Goal: Transaction & Acquisition: Book appointment/travel/reservation

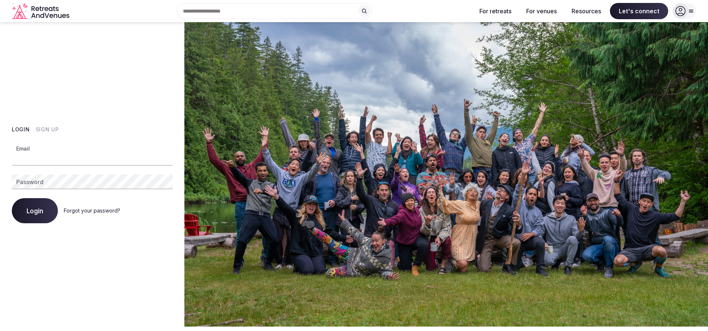
click at [53, 159] on input "Email" at bounding box center [92, 158] width 161 height 15
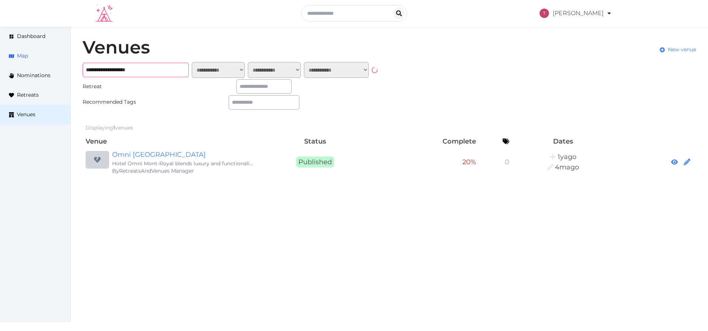
drag, startPoint x: 169, startPoint y: 70, endPoint x: 60, endPoint y: 62, distance: 109.5
click at [60, 62] on div "**********" at bounding box center [354, 107] width 708 height 161
type input "**********"
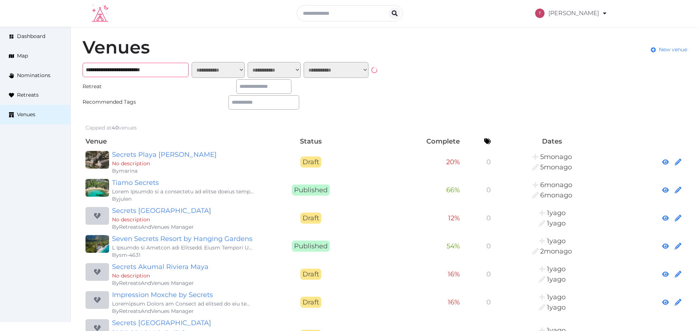
click at [140, 69] on input "**********" at bounding box center [136, 70] width 106 height 14
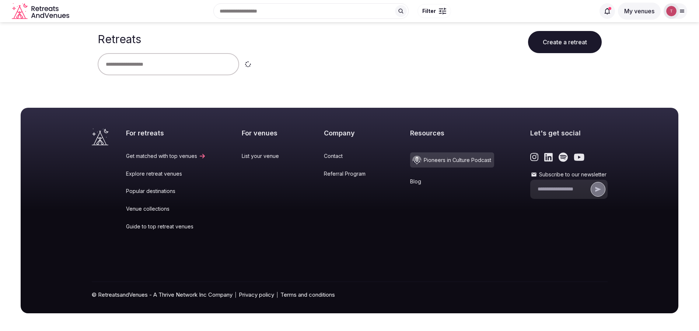
click at [163, 63] on input "text" at bounding box center [169, 64] width 142 height 22
type input "****"
click at [366, 66] on div "**** Clear" at bounding box center [350, 64] width 504 height 22
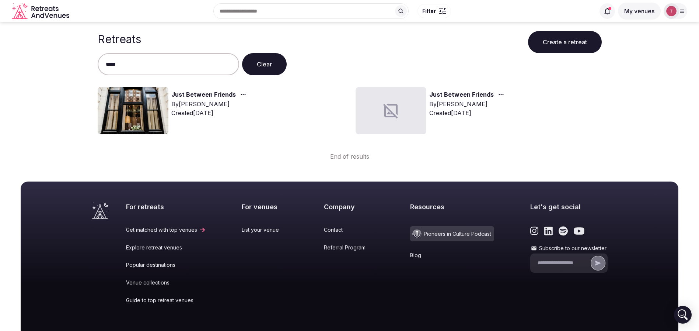
click at [120, 112] on img at bounding box center [133, 110] width 71 height 47
click at [213, 97] on link "Just Between Friends" at bounding box center [203, 95] width 65 height 10
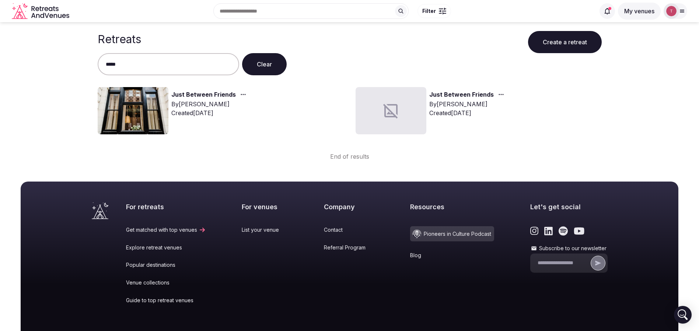
click at [189, 93] on link "Just Between Friends" at bounding box center [203, 95] width 65 height 10
click at [182, 96] on link "Just Between Friends" at bounding box center [203, 95] width 65 height 10
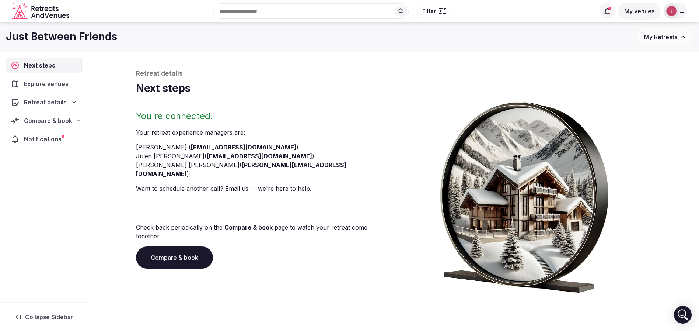
click at [169, 246] on link "Compare & book" at bounding box center [174, 257] width 77 height 22
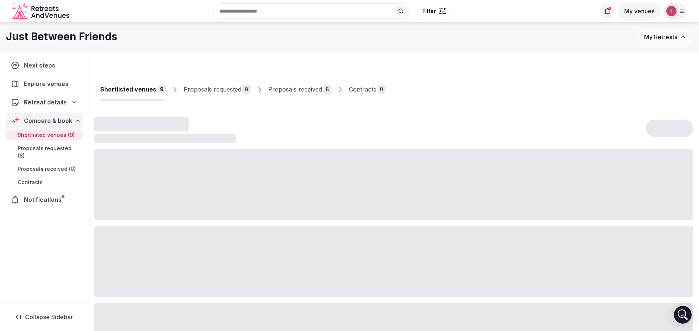
click at [306, 87] on div "Proposals received" at bounding box center [295, 89] width 54 height 9
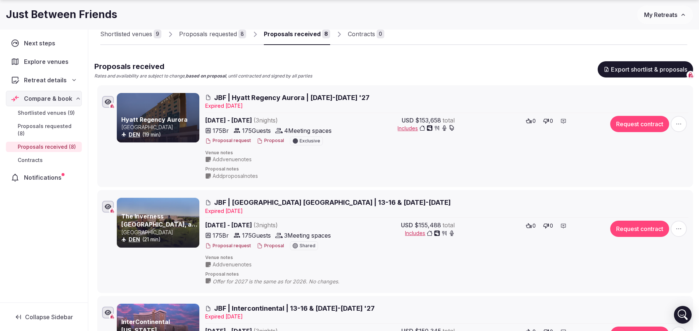
scroll to position [111, 0]
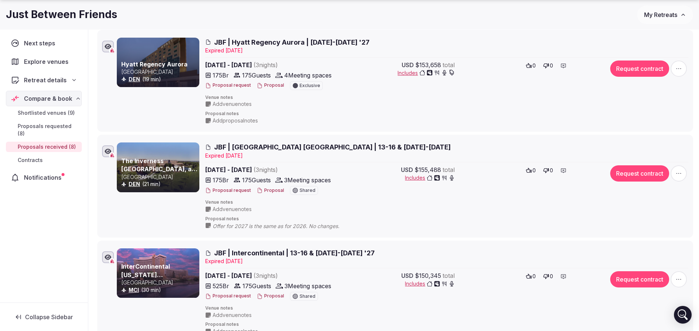
click at [644, 173] on button "Request contract" at bounding box center [640, 173] width 59 height 16
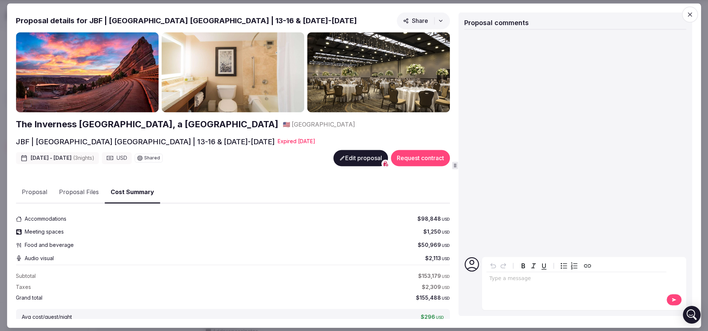
click at [399, 159] on button "Request contract" at bounding box center [420, 158] width 59 height 16
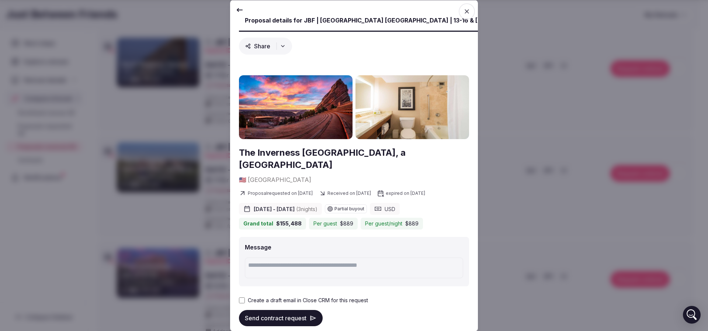
click at [286, 309] on button "Send contract request" at bounding box center [281, 317] width 84 height 16
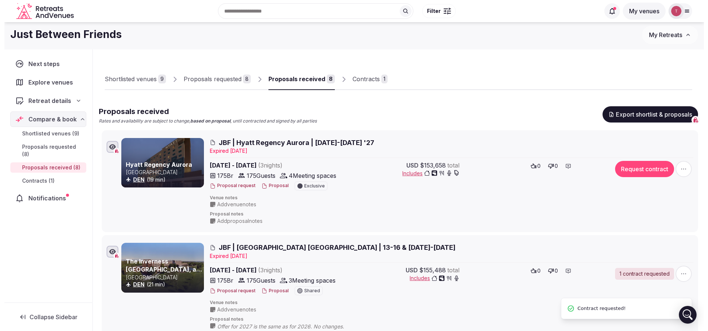
scroll to position [0, 0]
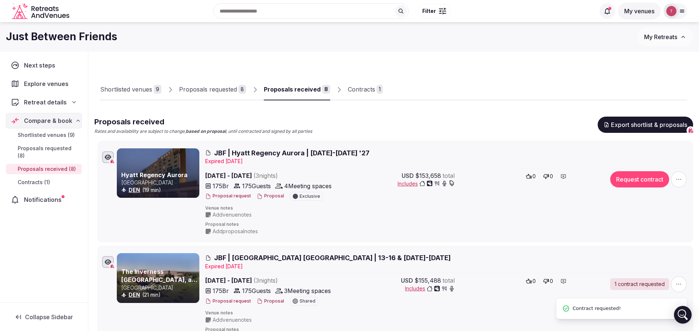
click at [359, 95] on link "Contracts 1" at bounding box center [365, 89] width 35 height 21
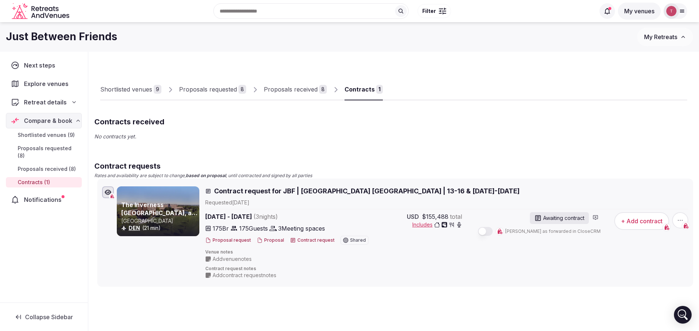
click at [275, 240] on button "Proposal" at bounding box center [270, 240] width 27 height 6
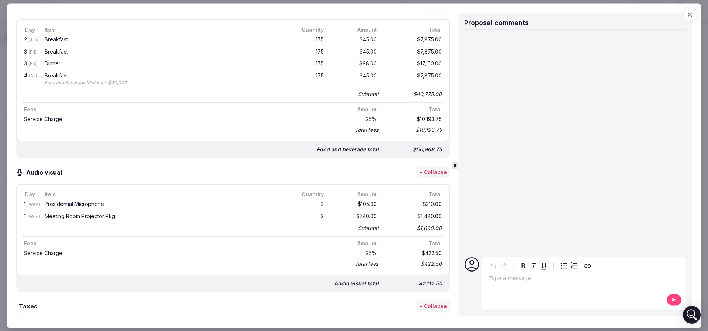
scroll to position [276, 0]
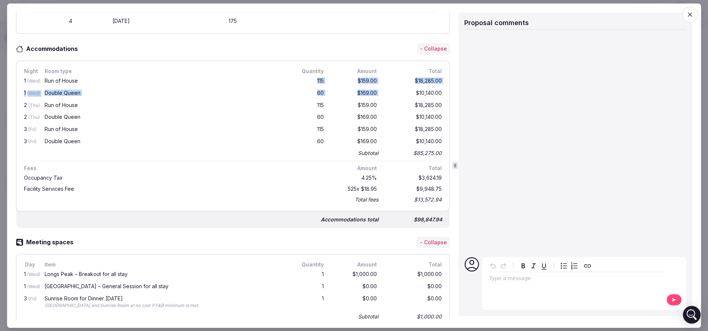
drag, startPoint x: 306, startPoint y: 79, endPoint x: 375, endPoint y: 95, distance: 70.6
click at [375, 95] on div "1 (Wed) Run of House 115 $159.00 $18,285.00 1 (Wed) Double Queen 60 $169.00 $10…" at bounding box center [232, 116] width 421 height 83
click at [375, 95] on div "1 (Wed) Double Queen 60 $169.00 $10,140.00" at bounding box center [232, 93] width 421 height 12
drag, startPoint x: 433, startPoint y: 91, endPoint x: 14, endPoint y: 80, distance: 418.6
click at [14, 80] on div "Proposal Proposal Proposal details for JBF | Inverness Denver | 13-16 & 20-23 J…" at bounding box center [354, 165] width 694 height 324
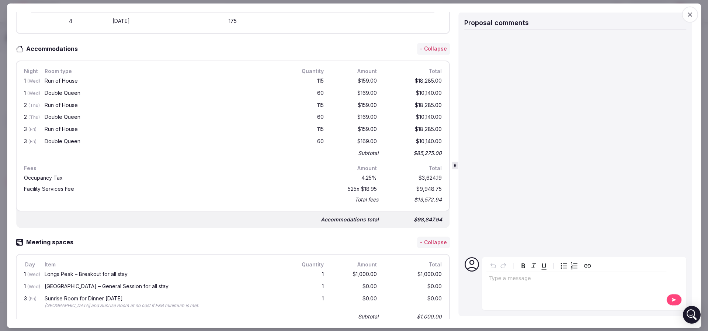
click at [14, 80] on div "Proposal Proposal Proposal details for JBF | Inverness Denver | 13-16 & 20-23 J…" at bounding box center [354, 165] width 694 height 324
drag, startPoint x: 53, startPoint y: 77, endPoint x: 62, endPoint y: 77, distance: 9.2
click at [62, 78] on div "Run of House" at bounding box center [164, 80] width 238 height 5
drag, startPoint x: 50, startPoint y: 92, endPoint x: 75, endPoint y: 93, distance: 24.7
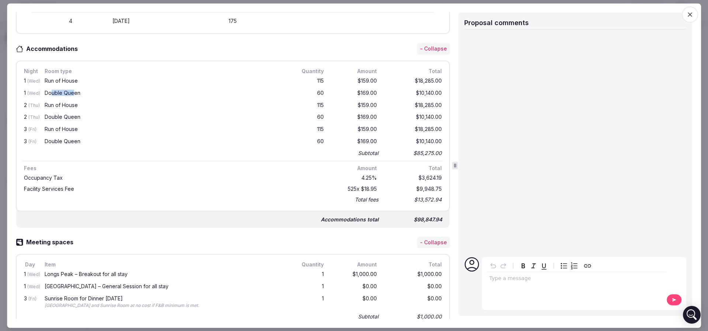
click at [75, 93] on div "Double Queen" at bounding box center [164, 92] width 238 height 5
drag, startPoint x: 59, startPoint y: 103, endPoint x: 90, endPoint y: 102, distance: 31.7
click at [90, 102] on div "Run of House" at bounding box center [164, 104] width 238 height 5
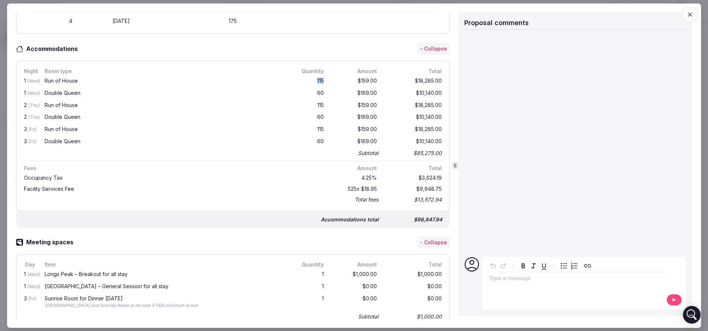
drag, startPoint x: 306, startPoint y: 81, endPoint x: 318, endPoint y: 82, distance: 11.5
click at [318, 82] on div "1 (Wed) Run of House 115 $159.00 $18,285.00" at bounding box center [232, 81] width 421 height 12
drag, startPoint x: 316, startPoint y: 91, endPoint x: 308, endPoint y: 81, distance: 13.1
click at [308, 81] on div "1 (Wed) Run of House 115 $159.00 $18,285.00 1 (Wed) Double Queen 60 $169.00 $10…" at bounding box center [232, 116] width 421 height 83
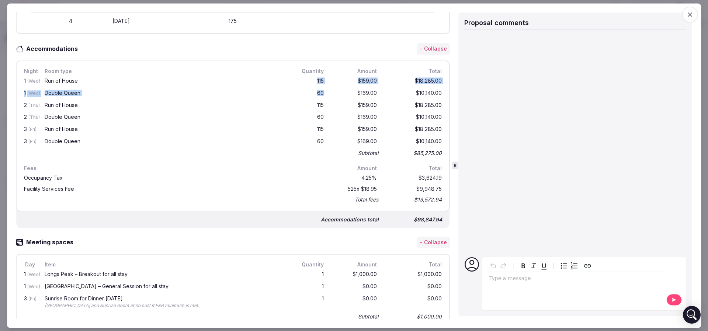
click at [309, 83] on div "115" at bounding box center [307, 81] width 35 height 9
drag, startPoint x: 307, startPoint y: 90, endPoint x: 317, endPoint y: 93, distance: 9.7
click at [317, 93] on div "60" at bounding box center [307, 93] width 35 height 9
drag, startPoint x: 317, startPoint y: 93, endPoint x: 310, endPoint y: 93, distance: 7.0
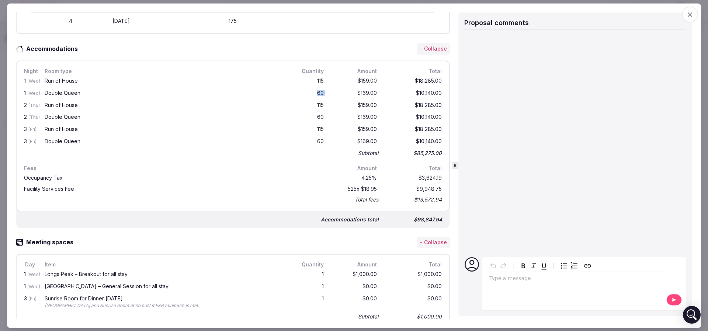
click at [310, 93] on div "60" at bounding box center [307, 93] width 35 height 9
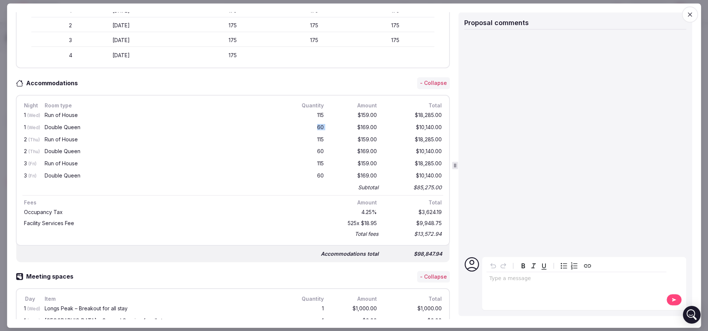
scroll to position [0, 0]
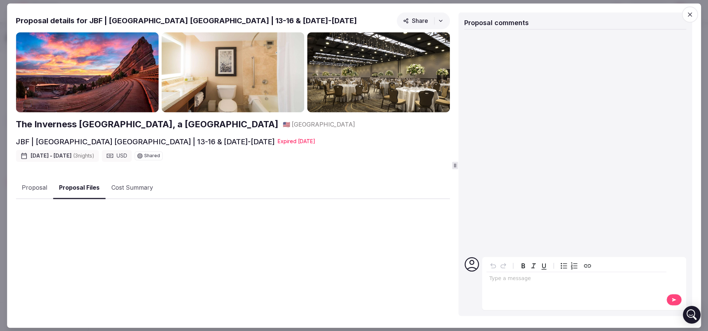
click at [81, 187] on button "Proposal Files" at bounding box center [79, 188] width 52 height 22
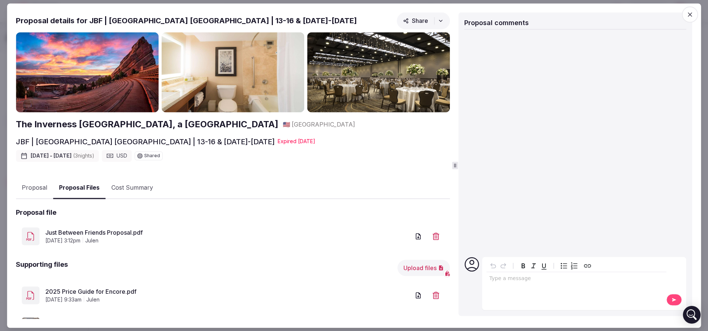
click at [123, 237] on div "July 16th, 2025, 3:12pm julen" at bounding box center [227, 240] width 365 height 7
click at [126, 232] on link "Just Between Friends Proposal.pdf" at bounding box center [227, 232] width 365 height 9
click at [690, 13] on icon "button" at bounding box center [689, 14] width 7 height 7
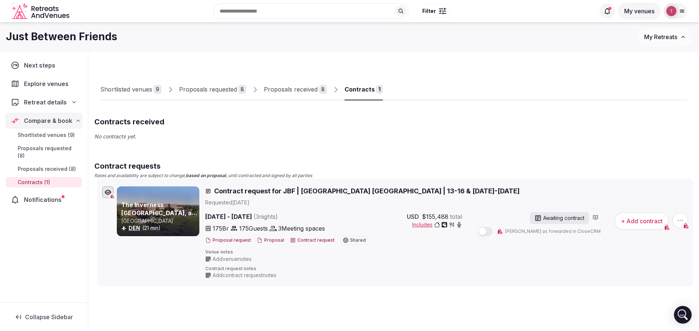
click at [295, 87] on div "Proposals received" at bounding box center [291, 89] width 54 height 9
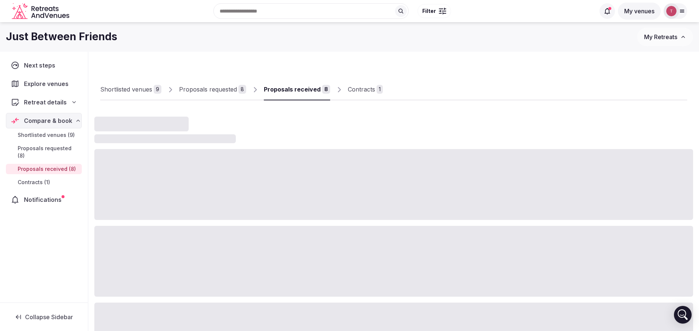
click at [369, 90] on div "Contracts" at bounding box center [361, 89] width 27 height 9
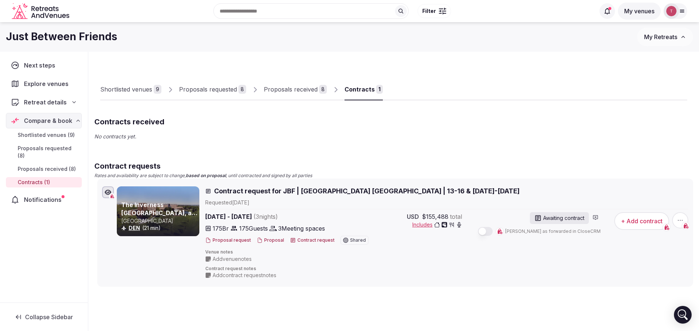
click at [474, 81] on div "Shortlisted venues 9 Proposals requested 8 Proposals received 8 Contracts 1" at bounding box center [393, 83] width 587 height 34
click at [278, 241] on button "Proposal" at bounding box center [270, 240] width 27 height 6
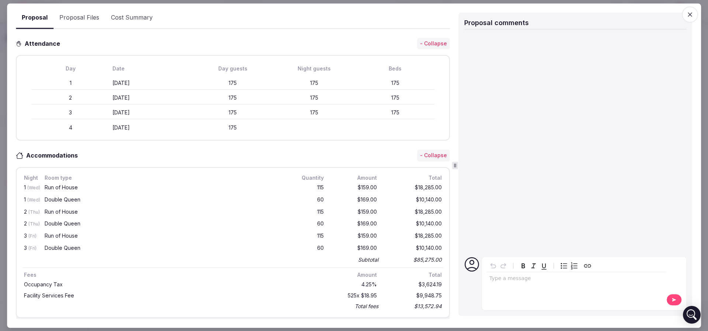
scroll to position [221, 0]
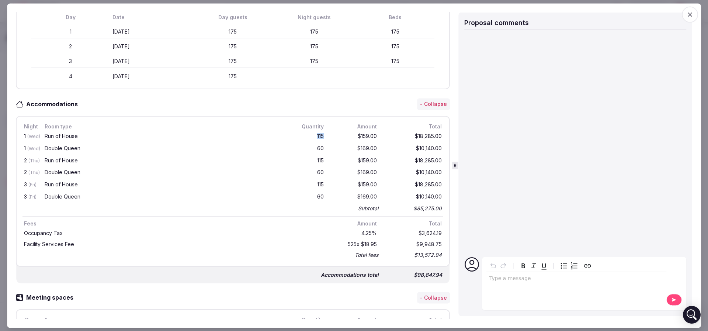
drag, startPoint x: 303, startPoint y: 135, endPoint x: 319, endPoint y: 137, distance: 16.3
click at [319, 137] on div "1 (Wed) Run of House 115 $159.00 $18,285.00" at bounding box center [232, 137] width 421 height 12
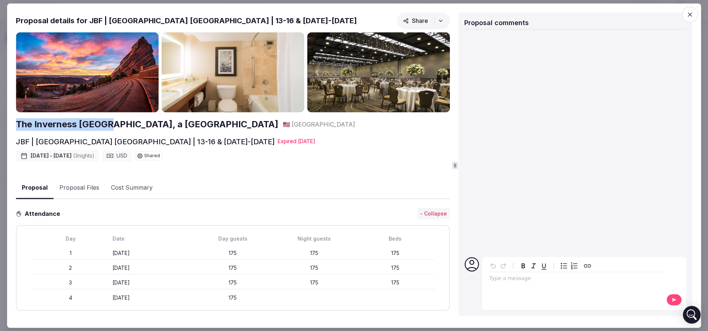
drag, startPoint x: 15, startPoint y: 121, endPoint x: 110, endPoint y: 124, distance: 95.2
click at [110, 124] on div "Proposal Proposal Proposal details for JBF | Inverness Denver | 13-16 & 20-23 J…" at bounding box center [354, 165] width 694 height 324
copy h2 "The Inverness Denver"
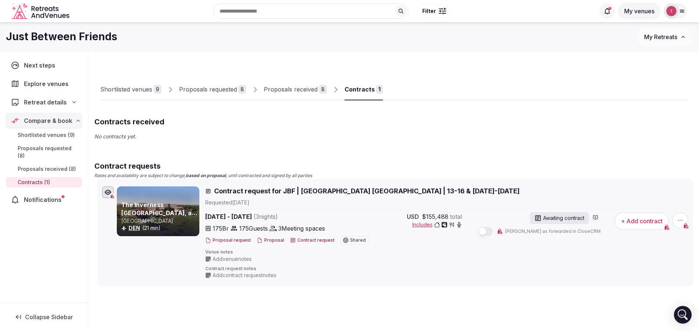
click at [266, 239] on button "Proposal" at bounding box center [270, 240] width 27 height 6
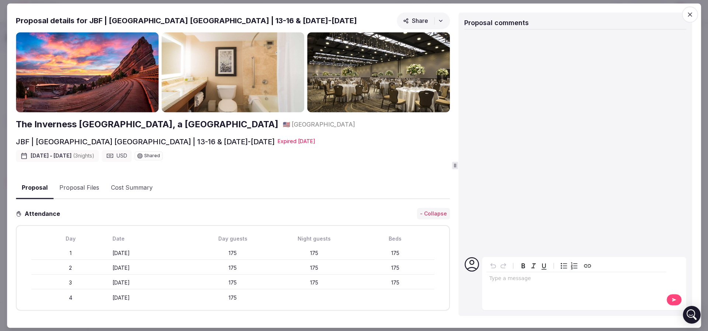
click at [78, 189] on button "Proposal Files" at bounding box center [79, 187] width 52 height 21
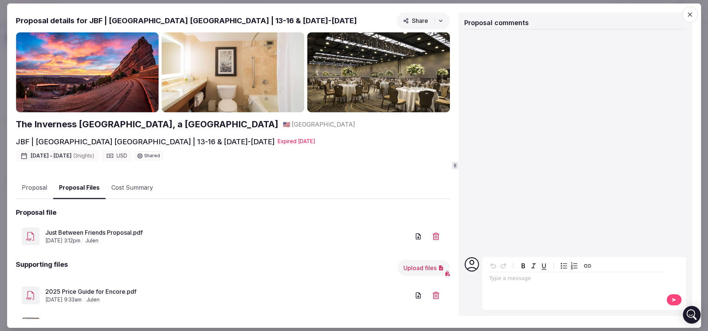
scroll to position [55, 0]
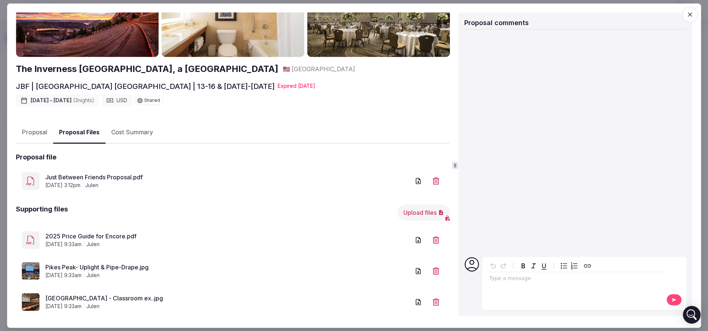
click at [137, 176] on link "Just Between Friends Proposal.pdf" at bounding box center [227, 177] width 365 height 9
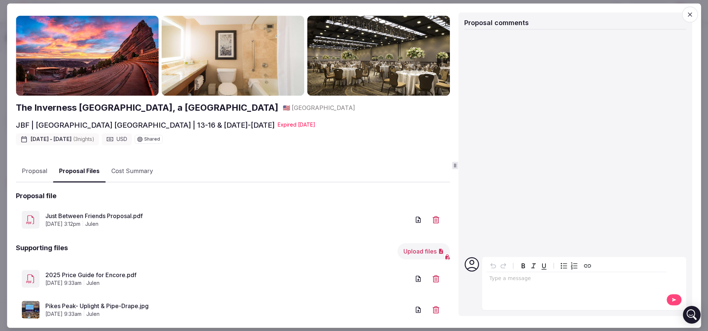
scroll to position [0, 0]
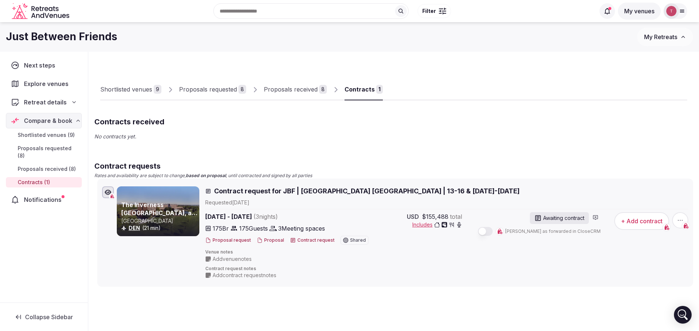
click at [274, 242] on button "Proposal" at bounding box center [270, 240] width 27 height 6
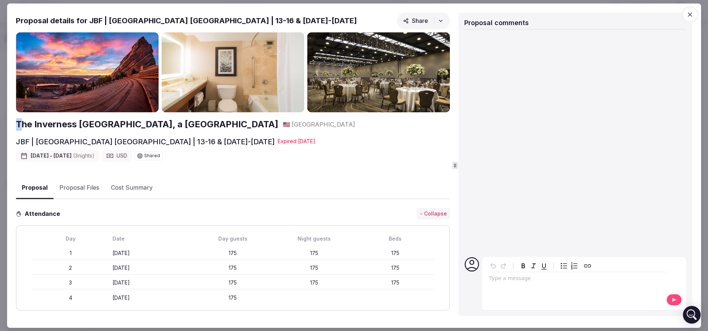
drag, startPoint x: 13, startPoint y: 123, endPoint x: 22, endPoint y: 122, distance: 8.9
click at [22, 122] on div "Proposal Proposal Proposal details for JBF | Inverness Denver | 13-16 & 20-23 J…" at bounding box center [354, 165] width 694 height 324
drag, startPoint x: 35, startPoint y: 139, endPoint x: 98, endPoint y: 138, distance: 62.3
click at [98, 138] on h2 "JBF | Inverness Denver | 13-16 & 20-23 Jan 2027" at bounding box center [145, 141] width 259 height 10
copy h2 "Inverness Denver"
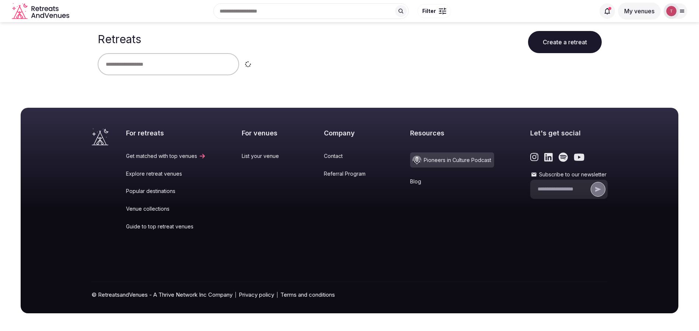
click at [646, 29] on div "Recent searches [GEOGRAPHIC_DATA], [GEOGRAPHIC_DATA], [GEOGRAPHIC_DATA] [GEOGRA…" at bounding box center [350, 11] width 688 height 38
